Goal: Task Accomplishment & Management: Complete application form

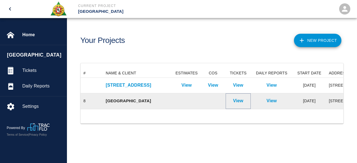
click at [242, 100] on p "View" at bounding box center [238, 101] width 10 height 7
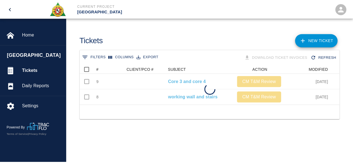
scroll to position [40, 259]
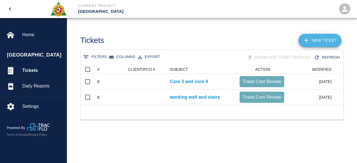
click at [318, 39] on link "NEW TICKET" at bounding box center [320, 40] width 43 height 13
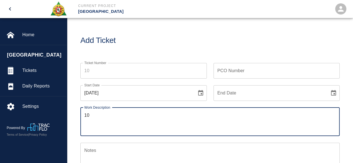
type textarea "10"
click at [90, 71] on input "Ticket Number" at bounding box center [143, 71] width 127 height 16
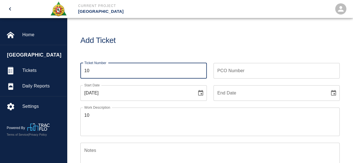
type input "10"
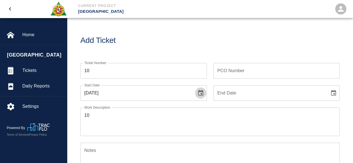
click at [203, 92] on icon "Choose date, selected date is Aug 13, 2025" at bounding box center [200, 93] width 7 height 7
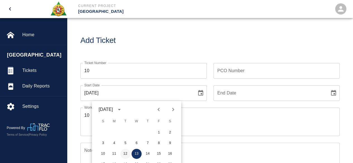
click at [127, 152] on button "12" at bounding box center [125, 154] width 10 height 10
type input "[DATE]"
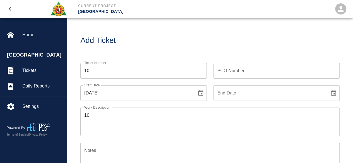
click at [333, 94] on icon "Choose date" at bounding box center [333, 93] width 7 height 7
click at [258, 152] on button "12" at bounding box center [258, 154] width 10 height 10
type input "[DATE]"
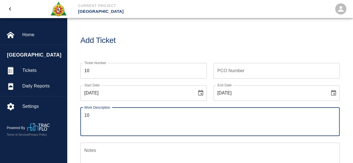
click at [93, 115] on textarea "10" at bounding box center [210, 121] width 252 height 19
type textarea "1"
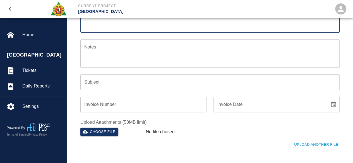
scroll to position [112, 0]
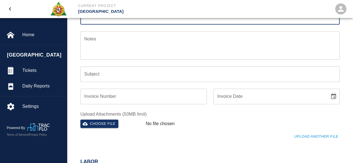
type textarea "working on core wall 3 & 4 premiun time only"
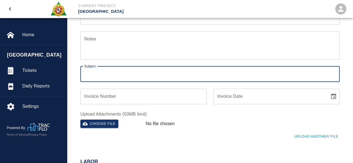
click at [94, 70] on div "Subject Subject" at bounding box center [209, 74] width 259 height 16
type input "Core 3 and core 4"
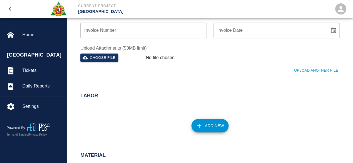
scroll to position [195, 0]
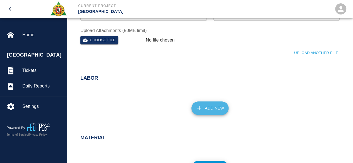
click at [205, 108] on button "Add New" at bounding box center [210, 108] width 37 height 13
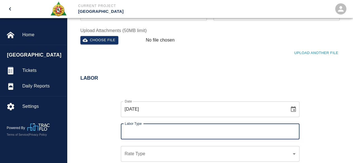
click at [146, 127] on input "Labor Type" at bounding box center [210, 132] width 174 height 11
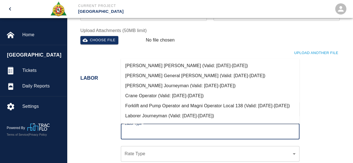
click at [163, 85] on li "[PERSON_NAME] Journeyman (Valid: [DATE]-[DATE])" at bounding box center [210, 86] width 179 height 10
type input "[PERSON_NAME] Journeyman"
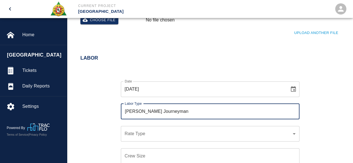
scroll to position [223, 0]
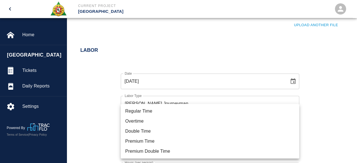
click at [139, 140] on li "Premium Time" at bounding box center [210, 142] width 179 height 10
type input "rate_pot"
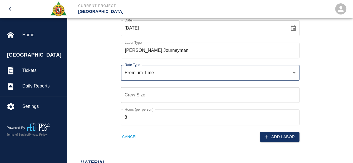
scroll to position [279, 0]
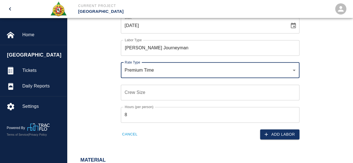
click at [132, 93] on input "Crew Size" at bounding box center [210, 93] width 179 height 16
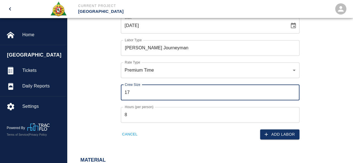
type input "17"
click at [131, 116] on input "8" at bounding box center [210, 115] width 179 height 16
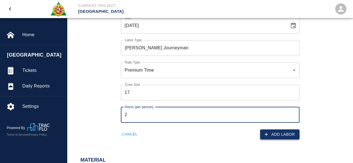
type input "2"
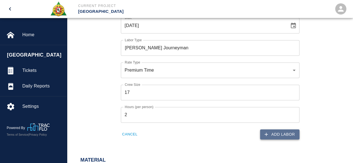
click at [280, 133] on button "Add Labor" at bounding box center [279, 135] width 39 height 10
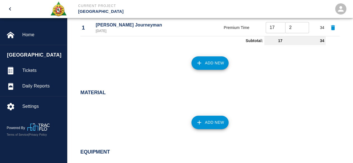
click at [208, 66] on button "Add New" at bounding box center [210, 62] width 37 height 13
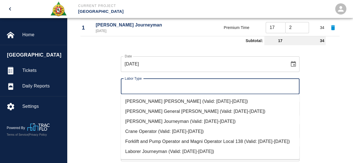
click at [137, 87] on input "Labor Type" at bounding box center [210, 86] width 174 height 11
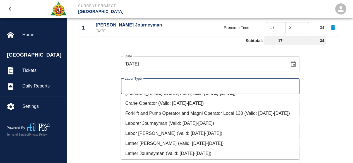
scroll to position [21, 0]
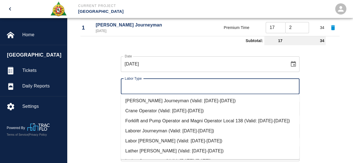
click at [165, 109] on li "Crane Operator (Valid: [DATE]-[DATE])" at bounding box center [210, 111] width 179 height 10
type input "Crane Operator"
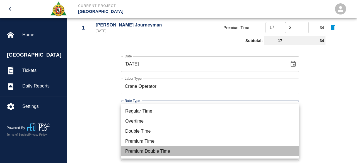
click at [141, 150] on li "Premium Double Time" at bounding box center [210, 152] width 179 height 10
type input "rate_pdt"
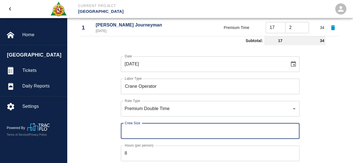
click at [126, 129] on div "Crew Size Crew Size" at bounding box center [210, 131] width 179 height 16
type input "2"
click at [130, 153] on input "8" at bounding box center [210, 154] width 179 height 16
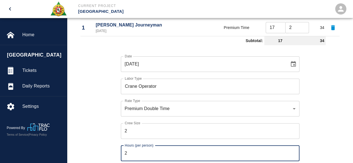
type input "2"
click at [326, 116] on div "Date [DATE] Date Labor Type Crane Operator Labor Type Rate Type Premium Double …" at bounding box center [207, 112] width 266 height 131
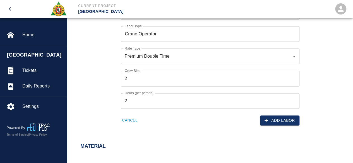
scroll to position [335, 0]
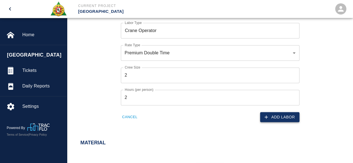
click at [285, 118] on button "Add Labor" at bounding box center [279, 117] width 39 height 10
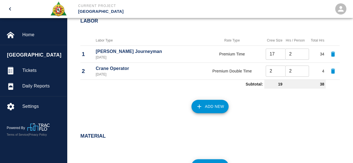
scroll to position [240, 0]
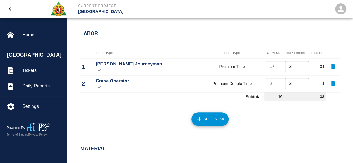
click at [214, 119] on button "Add New" at bounding box center [210, 119] width 37 height 13
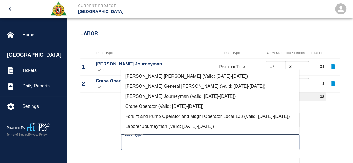
click at [134, 138] on input "Labor Type" at bounding box center [210, 142] width 174 height 11
click at [160, 118] on li "Forklift and Pump Operator and Magni Operator Local 138 (Valid: [DATE]-[DATE])" at bounding box center [210, 117] width 179 height 10
type input "Forklift and Pump Operator and Magni Operator Local 138"
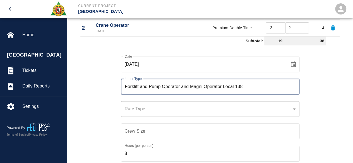
scroll to position [296, 0]
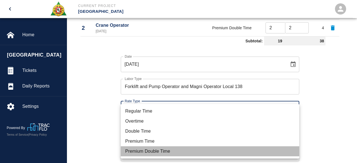
click at [139, 150] on li "Premium Double Time" at bounding box center [210, 152] width 179 height 10
type input "rate_pdt"
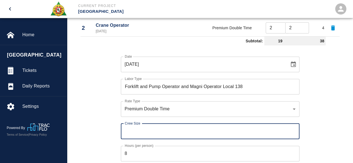
click at [130, 134] on input "Crew Size" at bounding box center [210, 132] width 179 height 16
type input "1"
click at [130, 152] on input "8" at bounding box center [210, 154] width 179 height 16
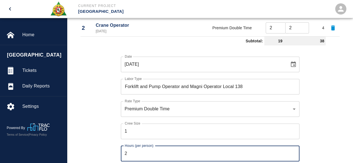
type input "2"
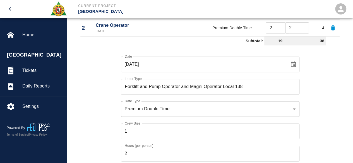
click at [104, 143] on div "Date [DATE] Date Labor Type Forklift and Pump Operator and Magni Operator Local…" at bounding box center [207, 113] width 266 height 131
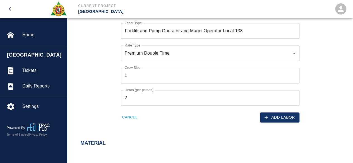
scroll to position [352, 0]
click at [289, 115] on button "Add Labor" at bounding box center [279, 118] width 39 height 10
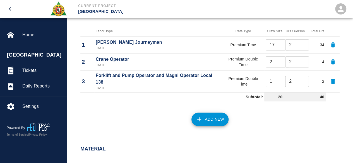
scroll to position [262, 0]
click at [213, 119] on button "Add New" at bounding box center [210, 119] width 37 height 13
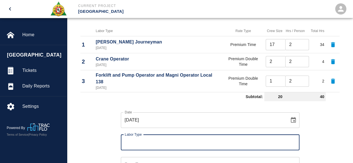
click at [144, 142] on input "Labor Type" at bounding box center [210, 142] width 174 height 11
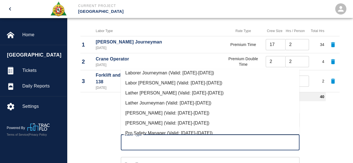
scroll to position [56, 0]
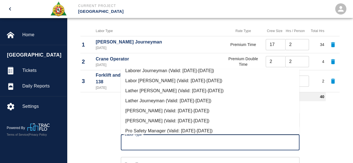
click at [155, 86] on li "Labor [PERSON_NAME] (Valid: [DATE]-[DATE])" at bounding box center [210, 81] width 179 height 10
type input "Labor [PERSON_NAME]"
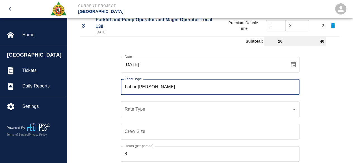
scroll to position [318, 0]
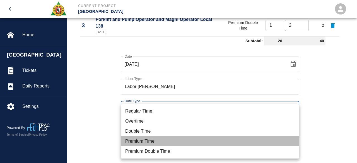
click at [138, 140] on li "Premium Time" at bounding box center [210, 142] width 179 height 10
type input "rate_pot"
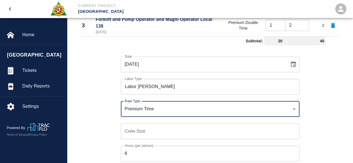
click at [134, 133] on input "Crew Size" at bounding box center [210, 132] width 179 height 16
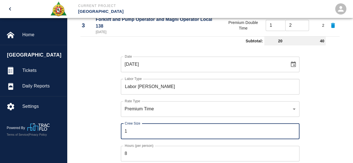
type input "1"
click at [135, 152] on input "8" at bounding box center [210, 154] width 179 height 16
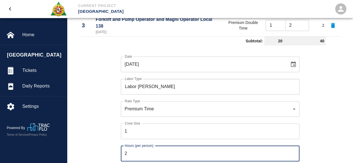
type input "2"
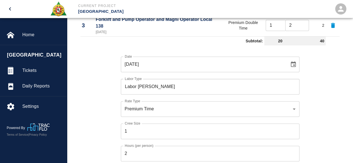
click at [104, 136] on div "Date [DATE] Date Labor Type Labor [PERSON_NAME] Labor Type Rate Type Premium Ti…" at bounding box center [207, 113] width 266 height 131
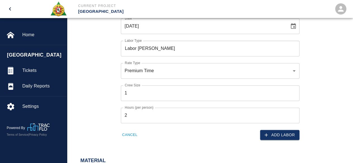
scroll to position [374, 0]
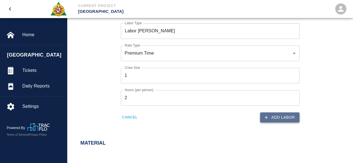
click at [286, 115] on button "Add Labor" at bounding box center [279, 118] width 39 height 10
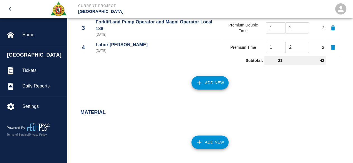
scroll to position [307, 0]
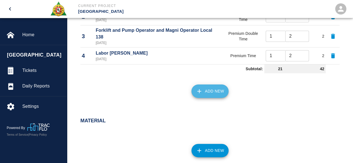
click at [209, 90] on button "Add New" at bounding box center [210, 91] width 37 height 13
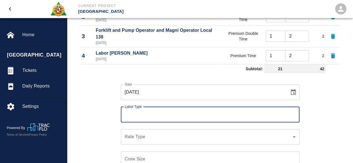
click at [137, 115] on input "Labor Type" at bounding box center [210, 114] width 174 height 11
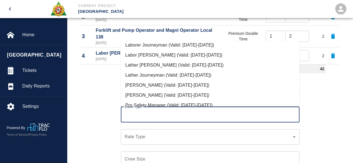
scroll to position [56, 0]
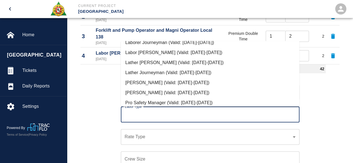
click at [158, 48] on li "Laborer Journeyman (Valid: [DATE]-[DATE])" at bounding box center [210, 43] width 179 height 10
type input "Laborer Journeyman"
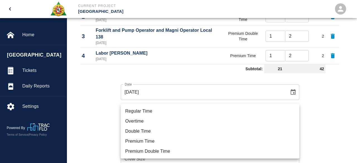
click at [139, 141] on li "Premium Time" at bounding box center [210, 142] width 179 height 10
type input "rate_pot"
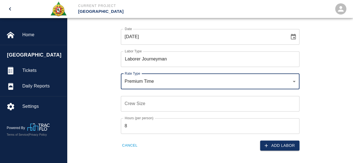
scroll to position [363, 0]
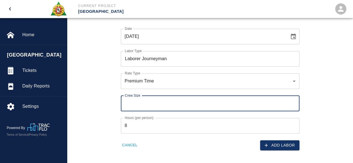
click at [127, 104] on input "Crew Size" at bounding box center [210, 104] width 179 height 16
type input "7"
click at [132, 127] on input "8" at bounding box center [210, 126] width 179 height 16
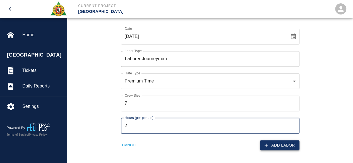
type input "2"
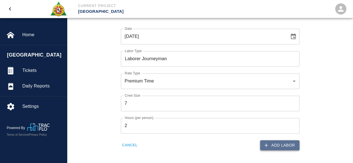
click at [275, 143] on button "Add Labor" at bounding box center [279, 145] width 39 height 10
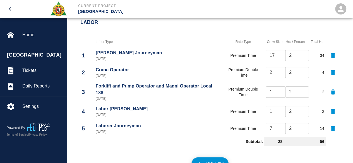
scroll to position [279, 0]
